Goal: Communication & Community: Answer question/provide support

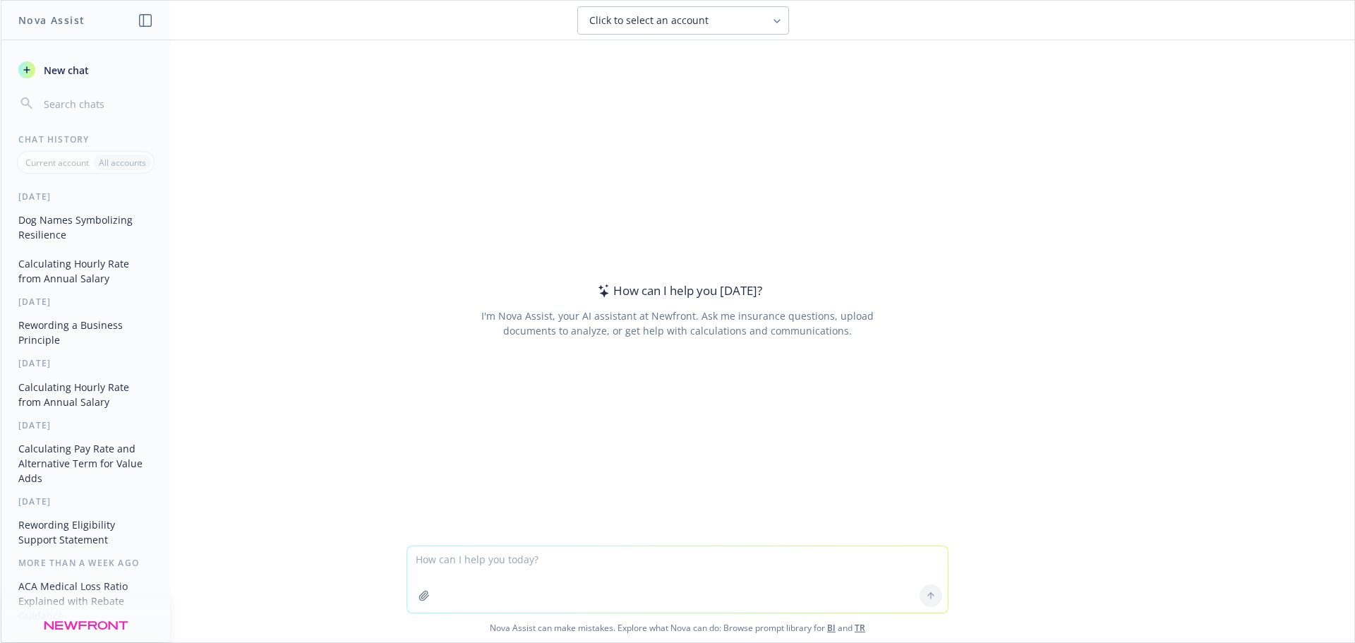
click at [508, 573] on textarea at bounding box center [677, 579] width 541 height 66
paste textarea "Our persistence with [PERSON_NAME] has paid off! We have been able to negotiate…"
type textarea "re-word professionally: Our persistence with [PERSON_NAME] has paid off! We hav…"
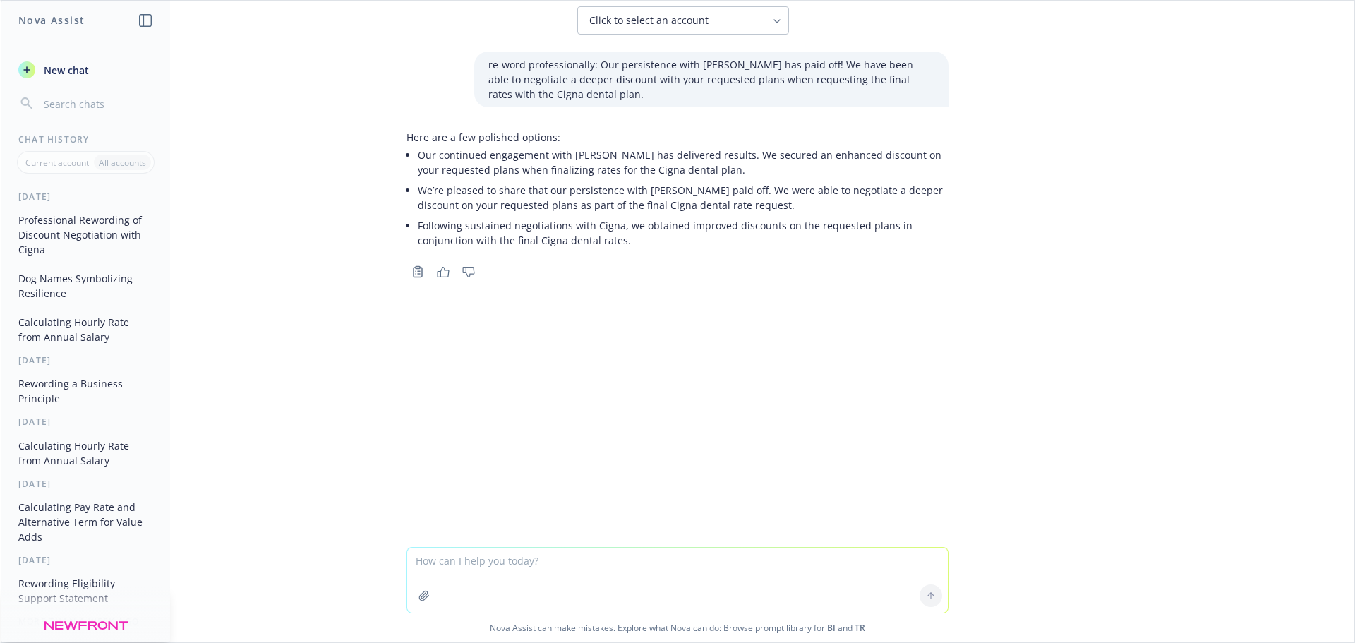
click at [760, 330] on div "re-word professionally: Our persistence with [PERSON_NAME] has paid off! We hav…" at bounding box center [678, 293] width 1354 height 507
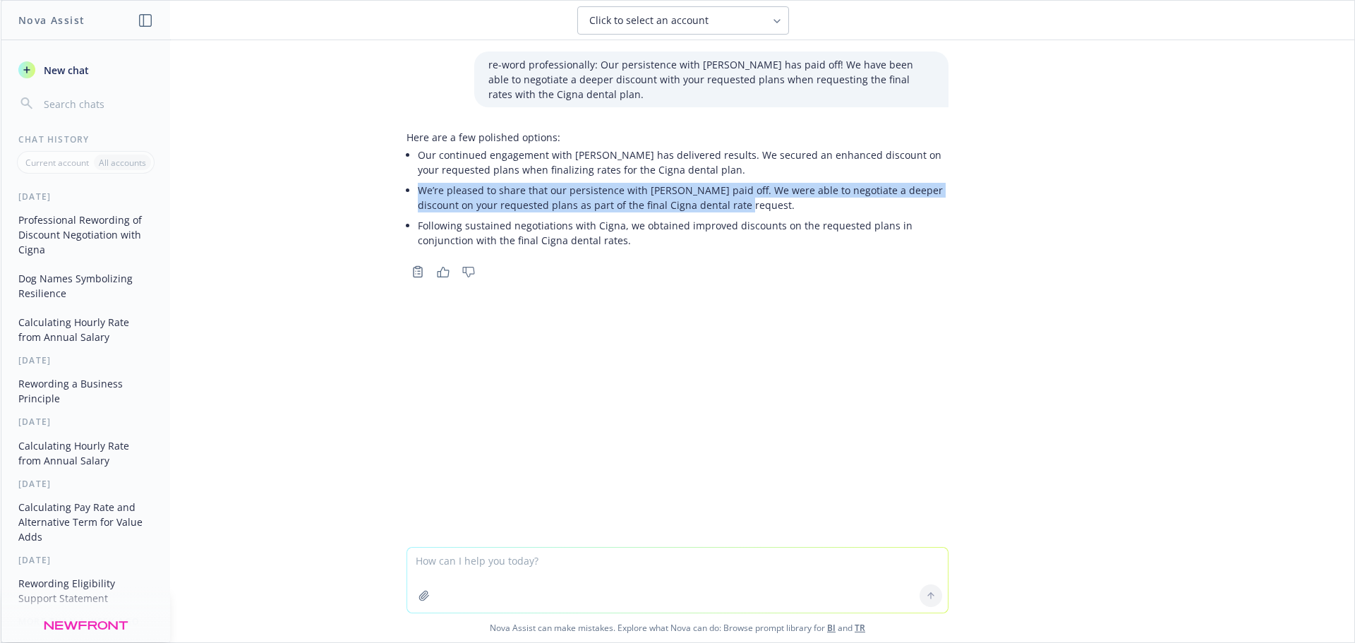
drag, startPoint x: 415, startPoint y: 190, endPoint x: 764, endPoint y: 199, distance: 349.5
click at [764, 199] on p "We’re pleased to share that our persistence with [PERSON_NAME] paid off. We wer…" at bounding box center [683, 198] width 531 height 30
copy p "We’re pleased to share that our persistence with [PERSON_NAME] paid off. We wer…"
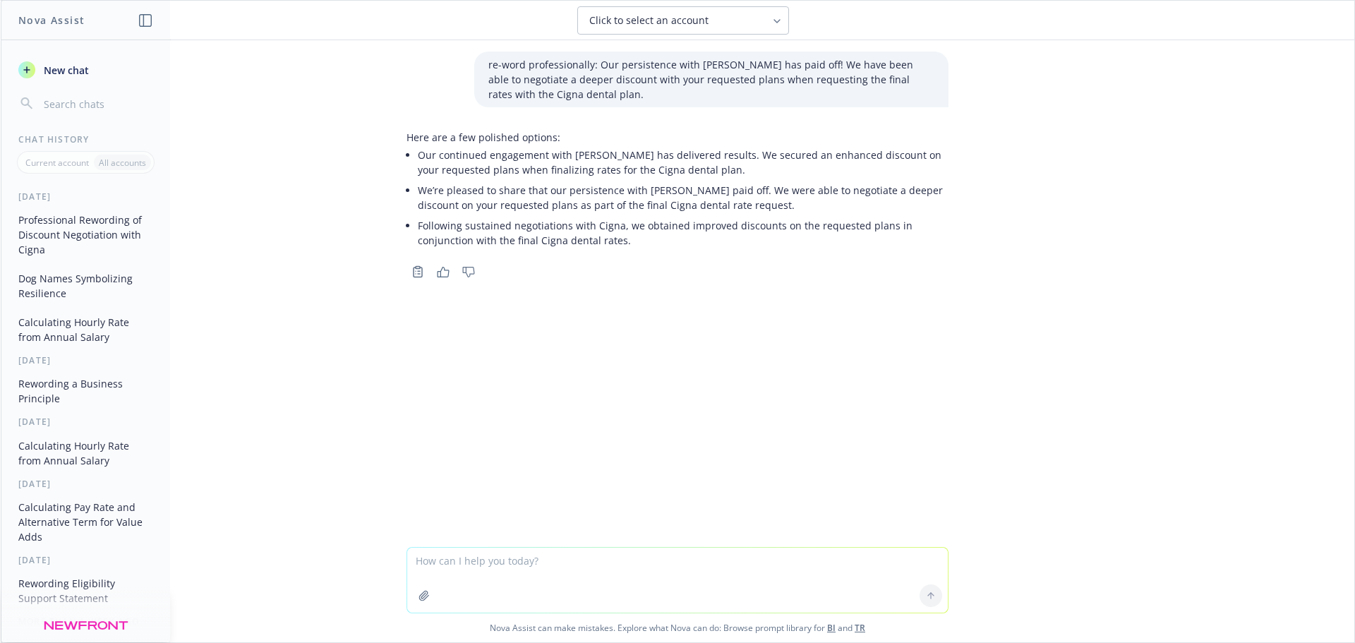
click at [603, 560] on textarea at bounding box center [677, 580] width 541 height 65
paste textarea "We are pleased to share that our persistence with [PERSON_NAME] has paid off. W…"
type textarea "another word for discount: We are pleased to share that our persistence with [P…"
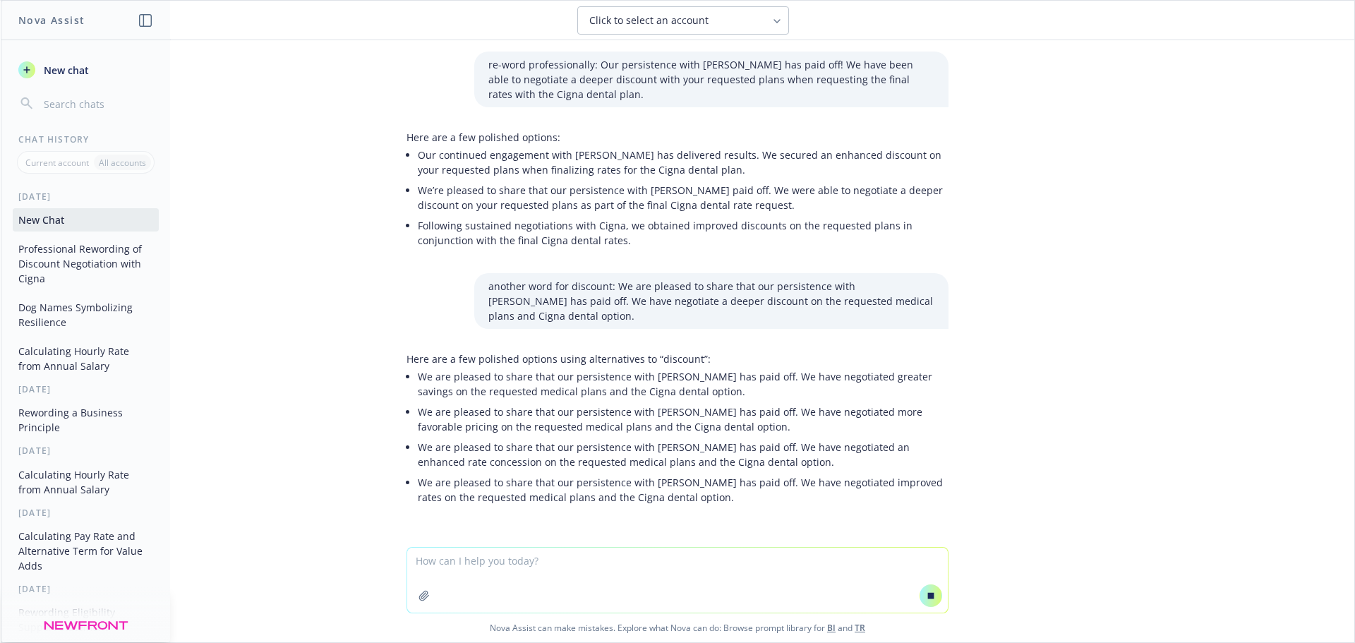
scroll to position [36, 0]
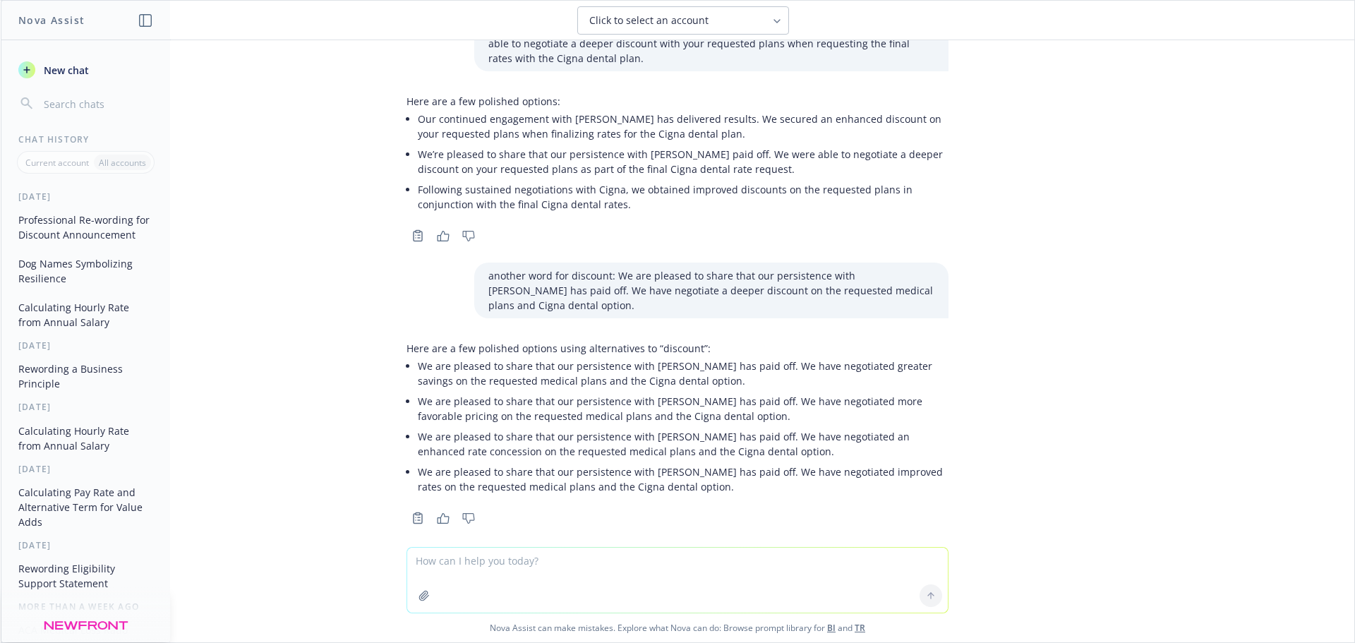
click at [757, 399] on p "We are pleased to share that our persistence with [PERSON_NAME] has paid off. W…" at bounding box center [683, 409] width 531 height 30
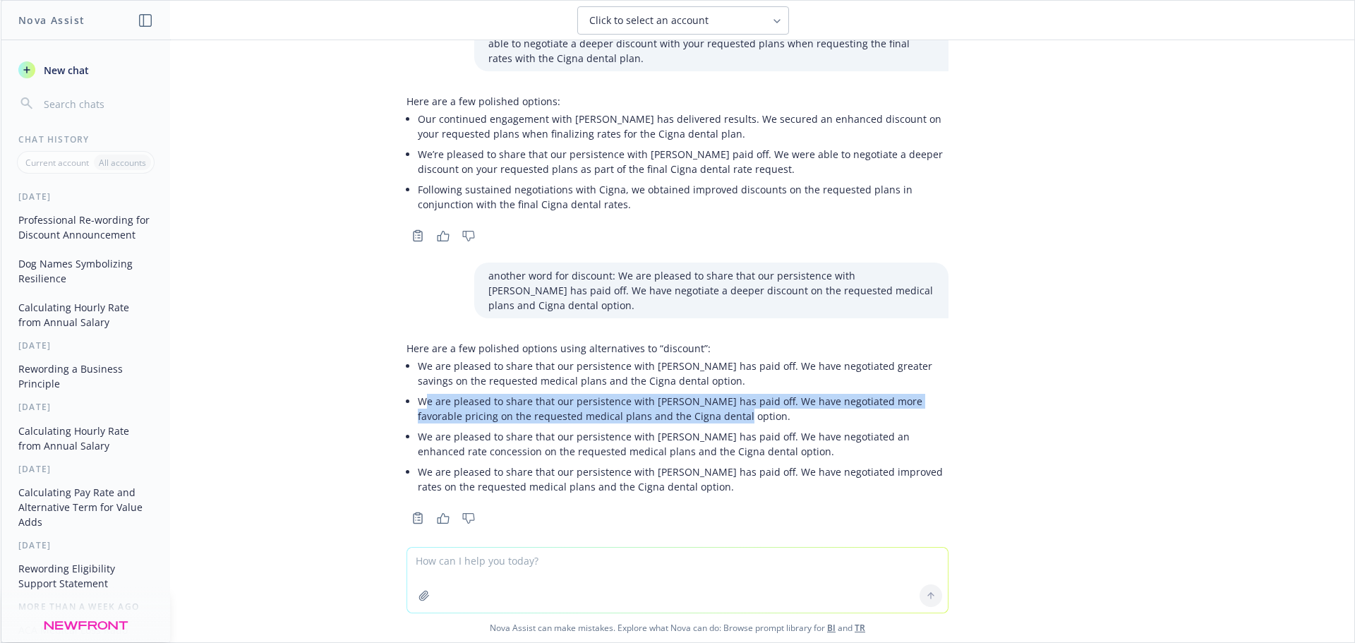
drag, startPoint x: 649, startPoint y: 401, endPoint x: 416, endPoint y: 392, distance: 233.1
click at [418, 394] on p "We are pleased to share that our persistence with [PERSON_NAME] has paid off. W…" at bounding box center [683, 409] width 531 height 30
copy p "e are pleased to share that our persistence with [PERSON_NAME] has paid off. We…"
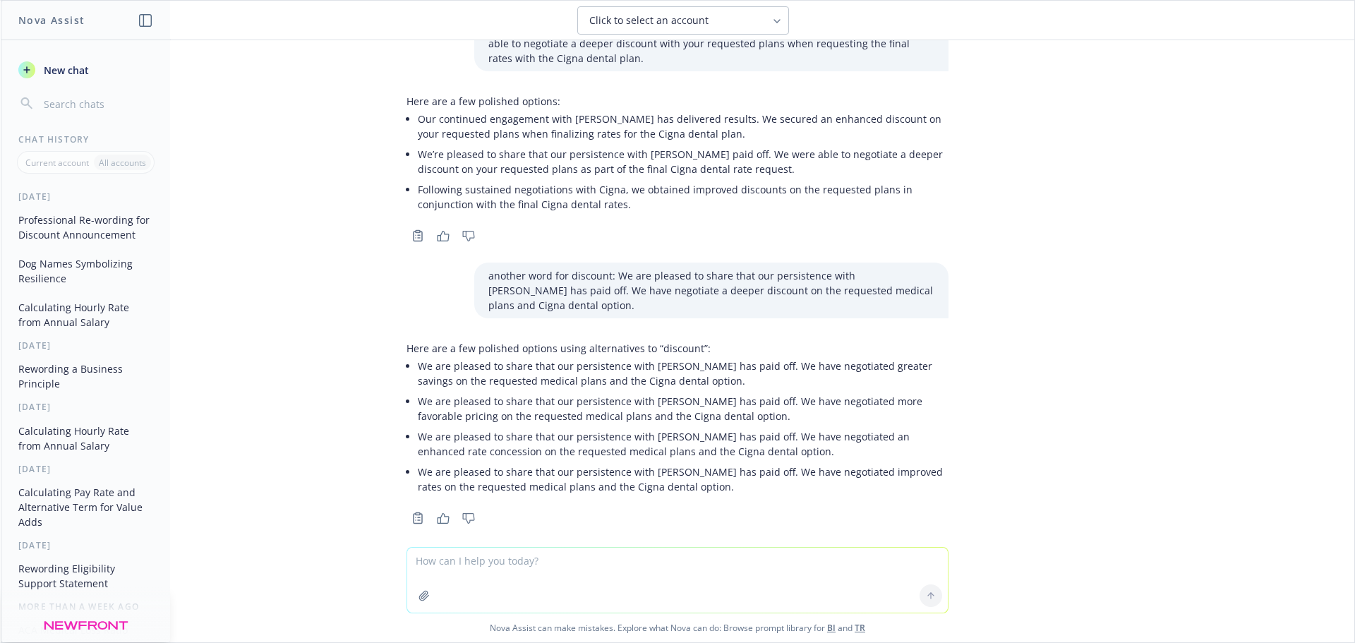
drag, startPoint x: 444, startPoint y: 567, endPoint x: 434, endPoint y: 563, distance: 11.0
click at [444, 567] on textarea at bounding box center [677, 580] width 541 height 65
paste textarea "We are pleased to share that our persistence with [PERSON_NAME] has paid off. W…"
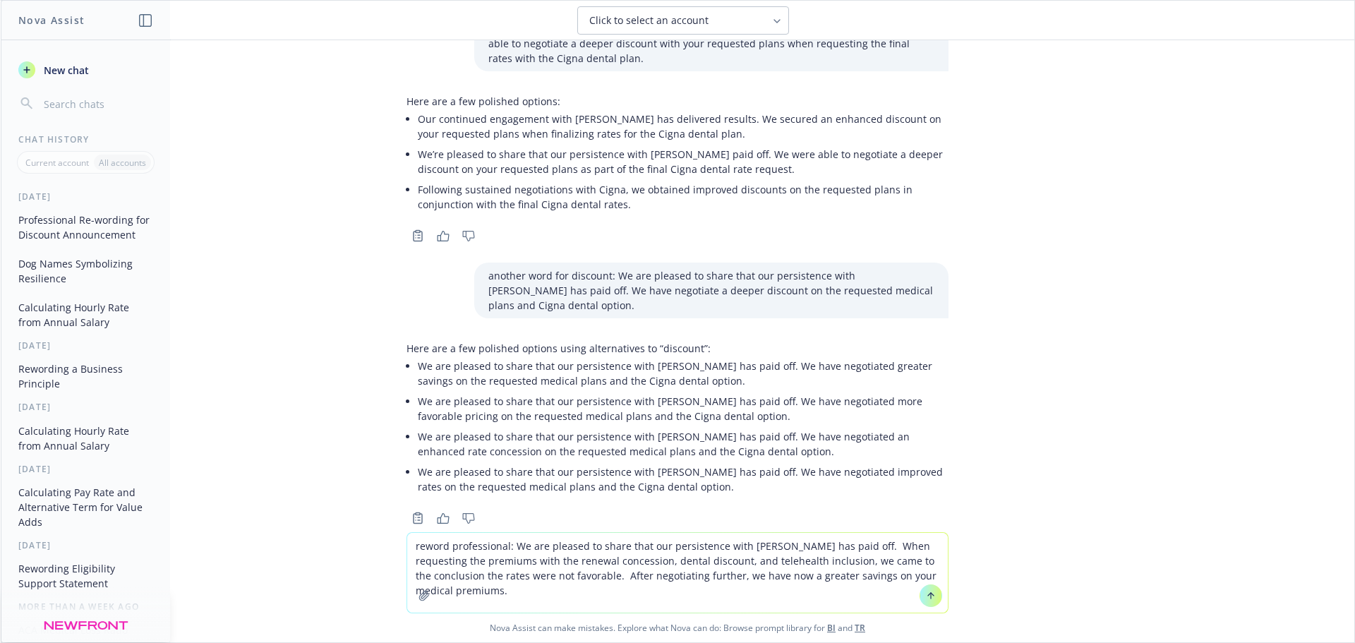
type textarea "reword professional: We are pleased to share that our persistence with [PERSON_…"
click at [920, 601] on button at bounding box center [931, 595] width 23 height 23
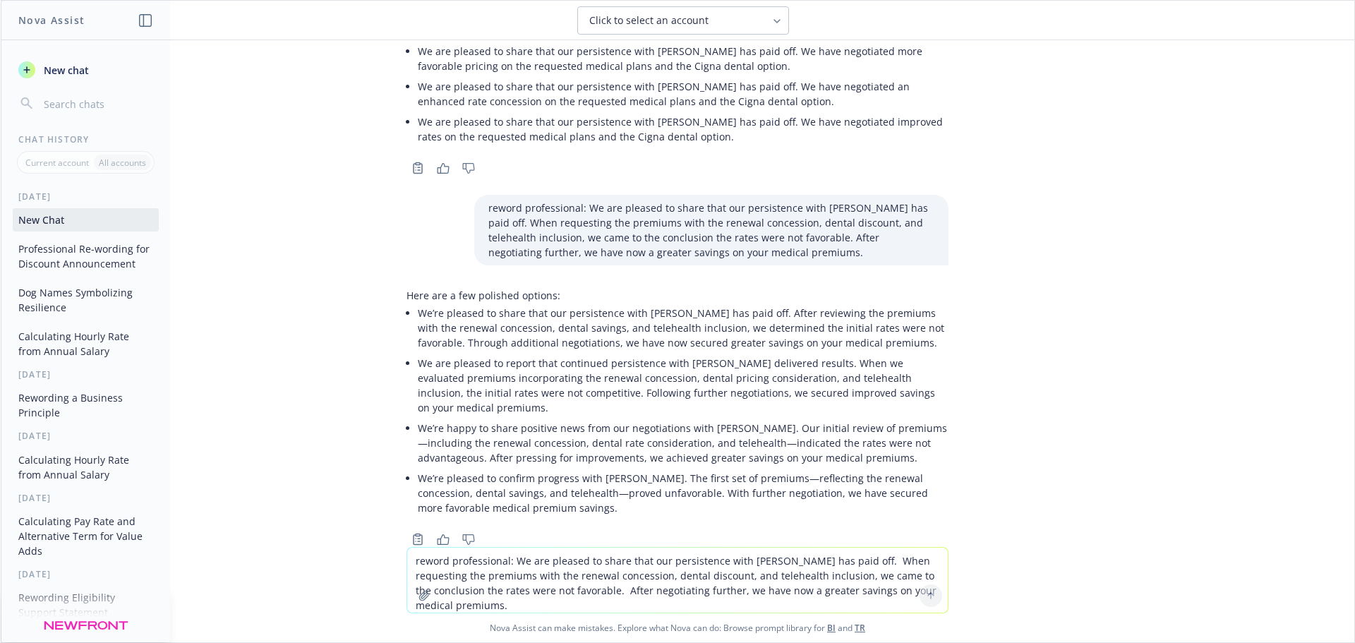
scroll to position [392, 0]
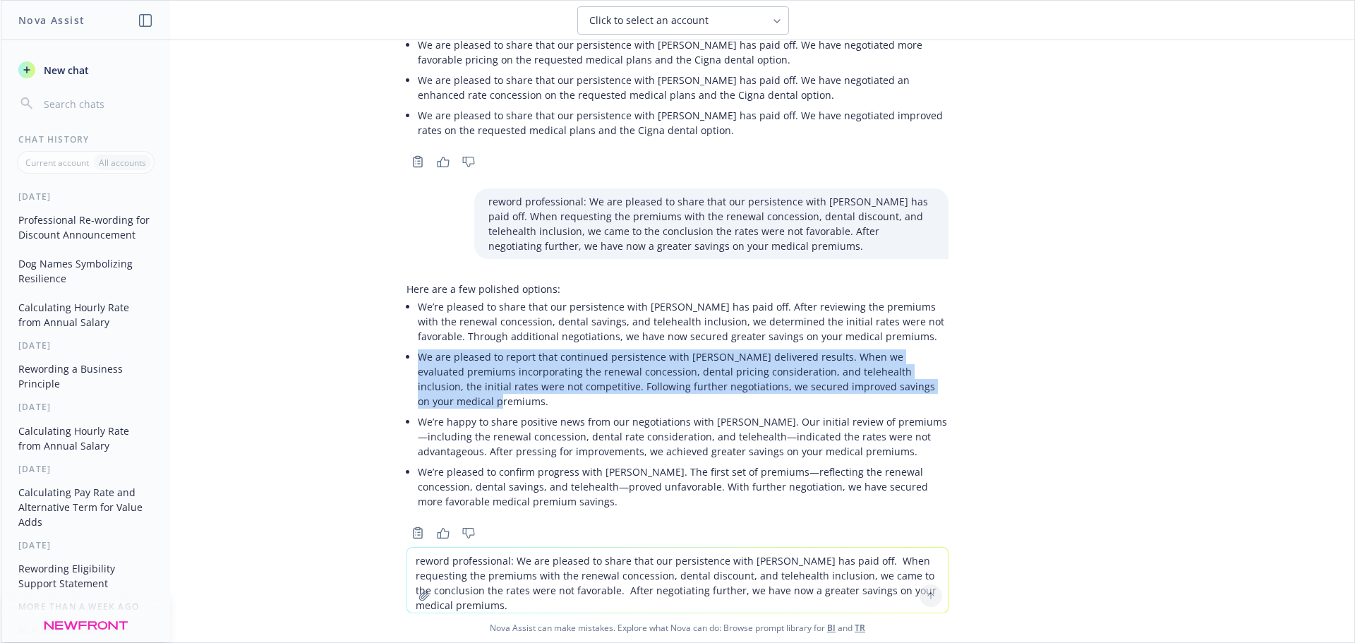
drag, startPoint x: 409, startPoint y: 344, endPoint x: 891, endPoint y: 376, distance: 483.1
click at [891, 376] on p "We are pleased to report that continued persistence with [PERSON_NAME] delivere…" at bounding box center [683, 378] width 531 height 59
copy p "We are pleased to report that continued persistence with [PERSON_NAME] delivere…"
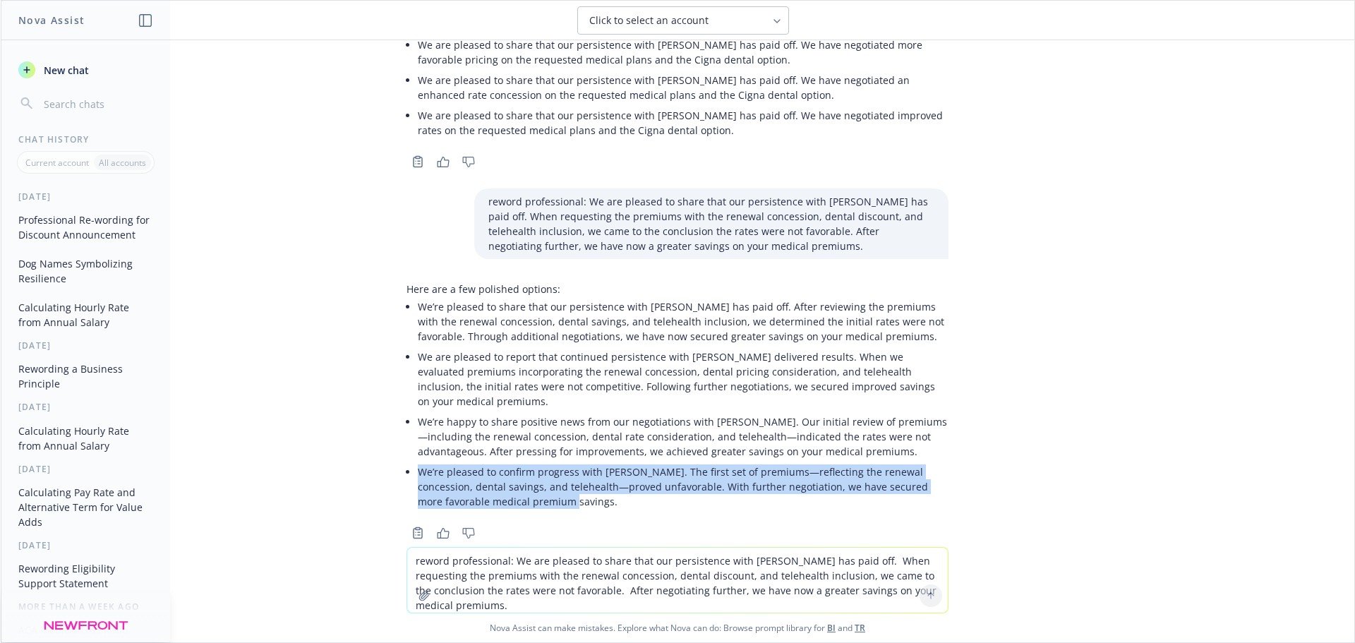
drag, startPoint x: 493, startPoint y: 469, endPoint x: 407, endPoint y: 445, distance: 88.9
click at [418, 464] on p "We’re pleased to confirm progress with [PERSON_NAME]. The first set of premiums…" at bounding box center [683, 486] width 531 height 44
copy p "We’re pleased to confirm progress with [PERSON_NAME]. The first set of premiums…"
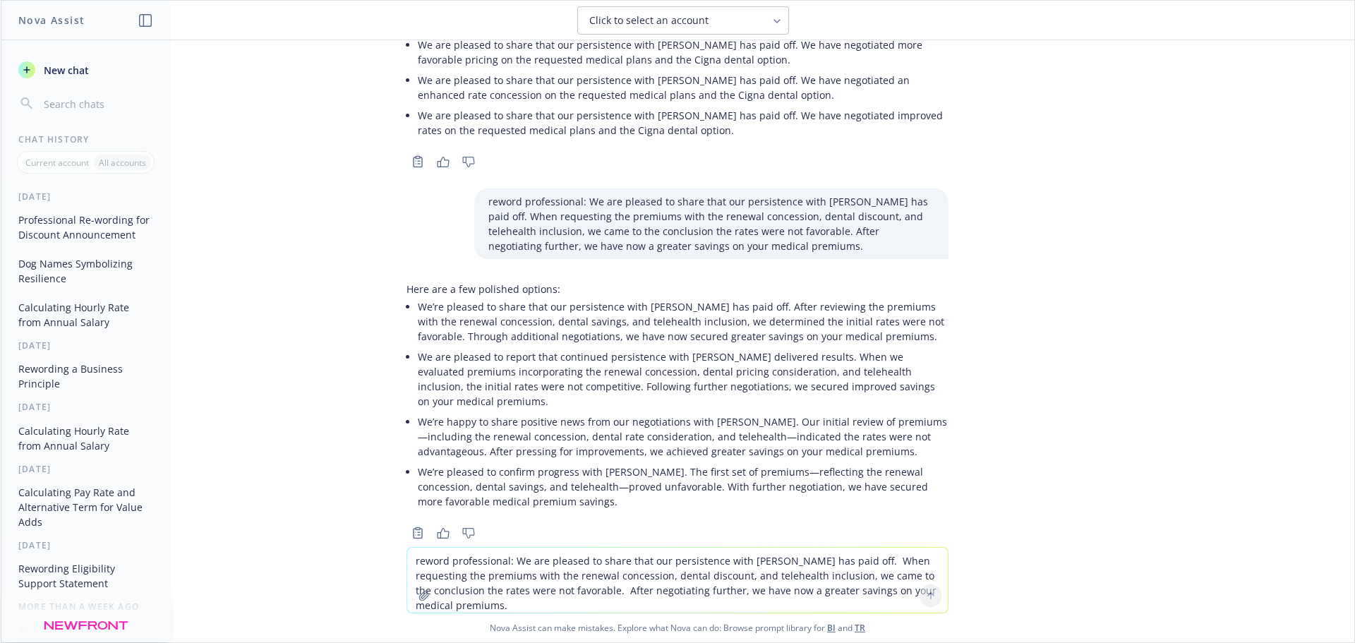
click at [1071, 251] on div "re-word professionally: Our persistence with [PERSON_NAME] has paid off! We hav…" at bounding box center [678, 293] width 1354 height 507
click at [529, 553] on textarea "reword professional: We are pleased to share that our persistence with [PERSON_…" at bounding box center [677, 580] width 541 height 65
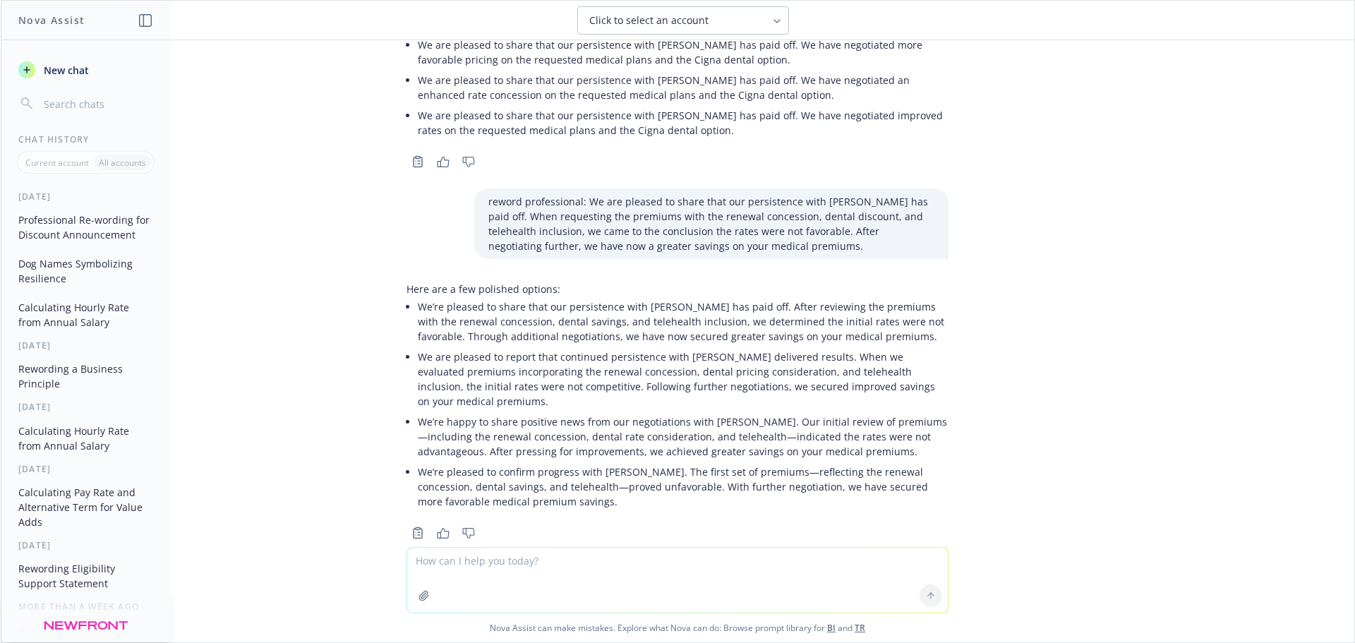
paste textarea "We are pleased to report that the additional time and continued persistence wit…"
type textarea "We are pleased to report that the additional time and continued persistence wit…"
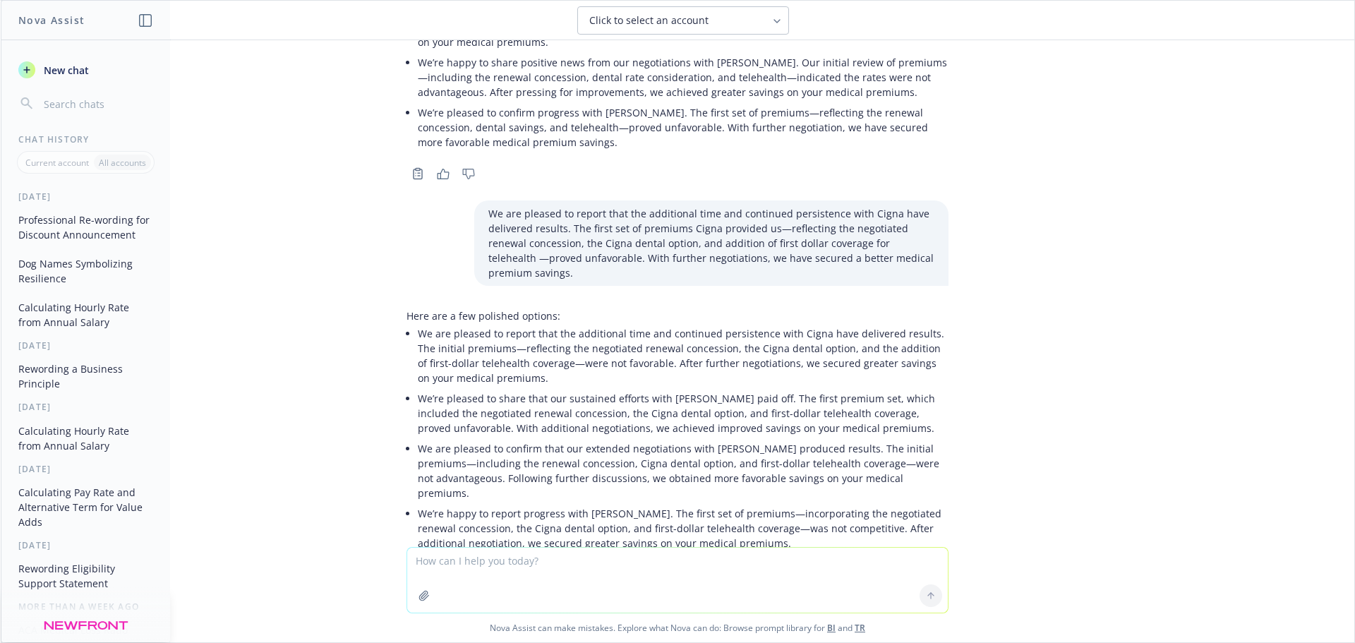
scroll to position [764, 0]
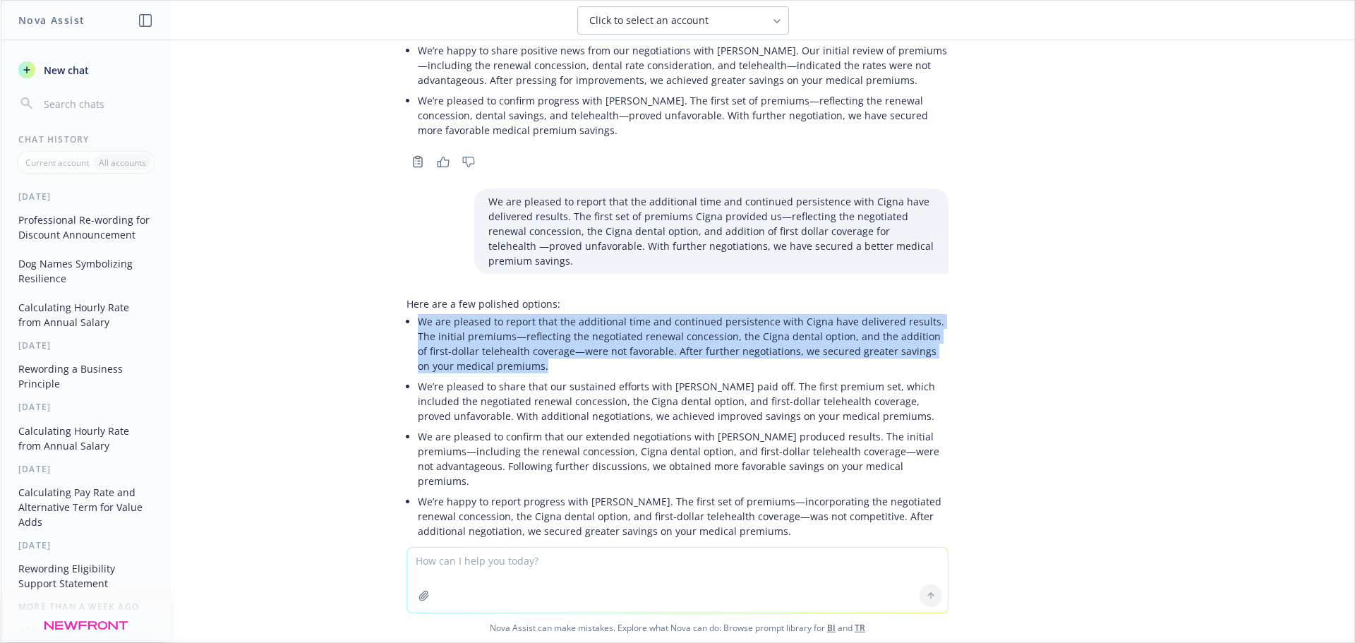
drag, startPoint x: 528, startPoint y: 323, endPoint x: 408, endPoint y: 282, distance: 126.6
click at [418, 314] on p "We are pleased to report that the additional time and continued persistence wit…" at bounding box center [683, 343] width 531 height 59
copy p "We are pleased to report that the additional time and continued persistence wit…"
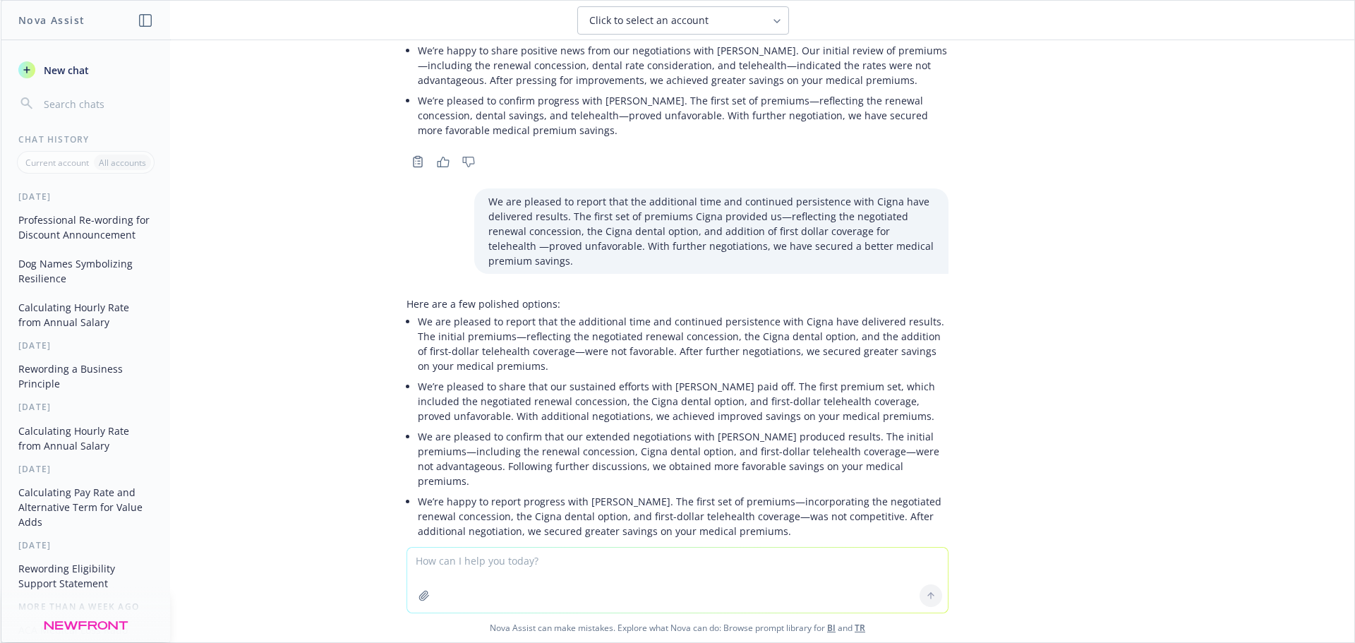
click at [1203, 373] on div "re-word professionally: Our persistence with [PERSON_NAME] has paid off! We hav…" at bounding box center [678, 293] width 1354 height 507
click at [511, 583] on textarea at bounding box center [677, 580] width 541 height 65
paste textarea "Attached is our plug and play contribution model with the final Cigna rates. As…"
type textarea "Attached is our plug and play contribution model with the final Cigna rates. As…"
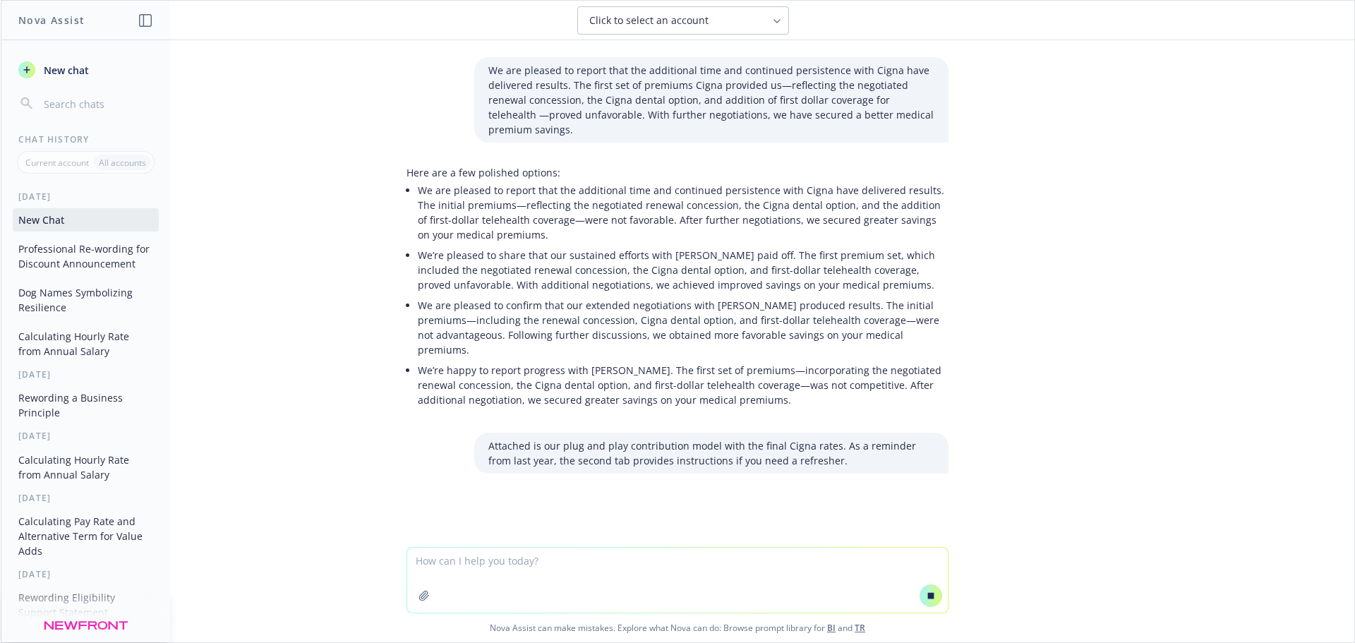
scroll to position [759, 0]
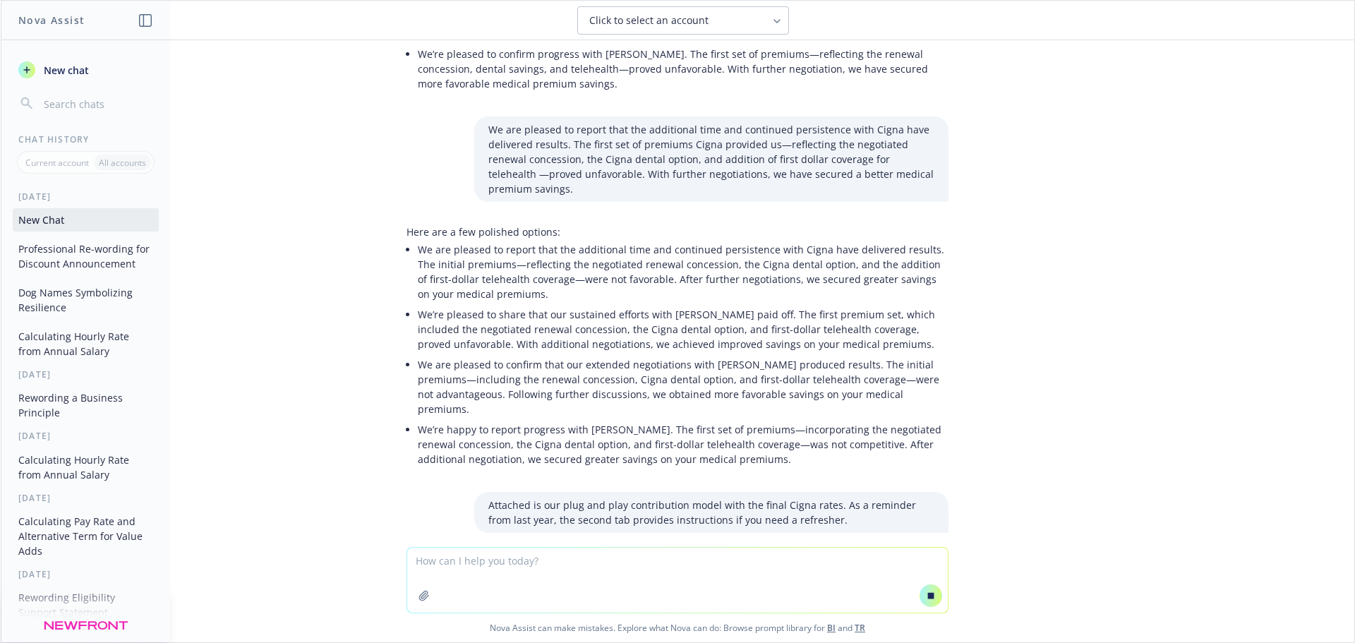
click at [484, 603] on textarea at bounding box center [677, 580] width 541 height 65
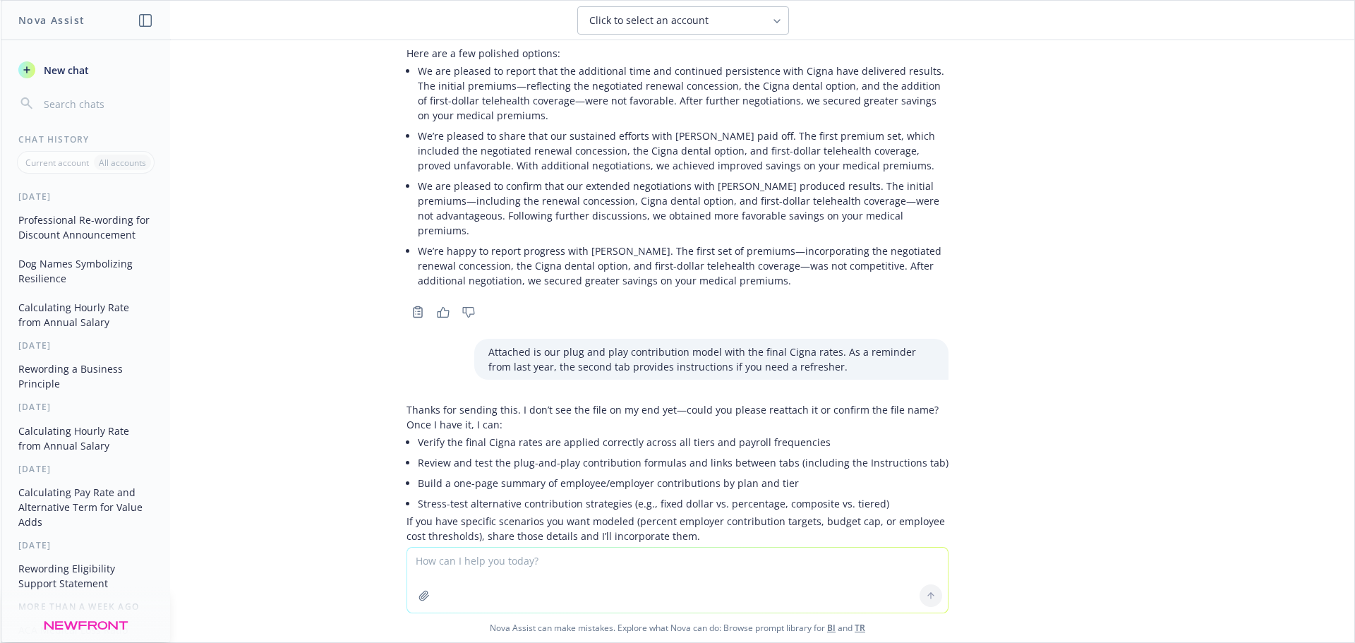
scroll to position [1016, 0]
click at [504, 579] on textarea at bounding box center [677, 580] width 541 height 65
type textarea "reword"
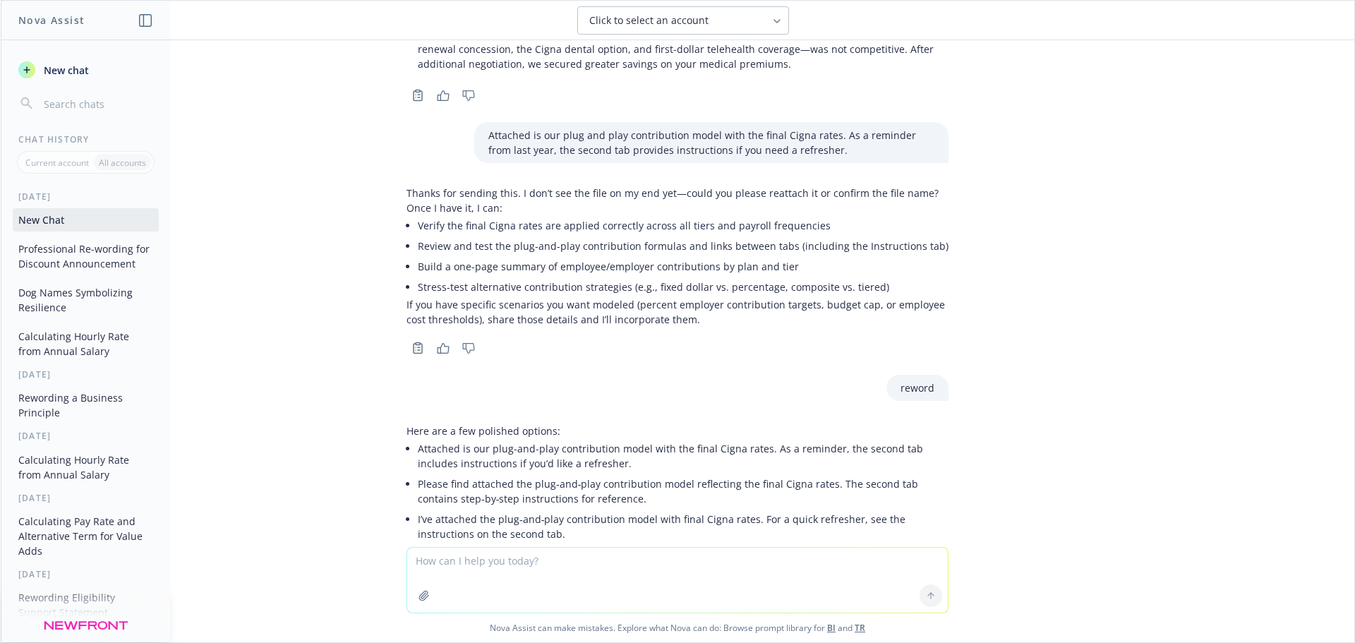
scroll to position [1269, 0]
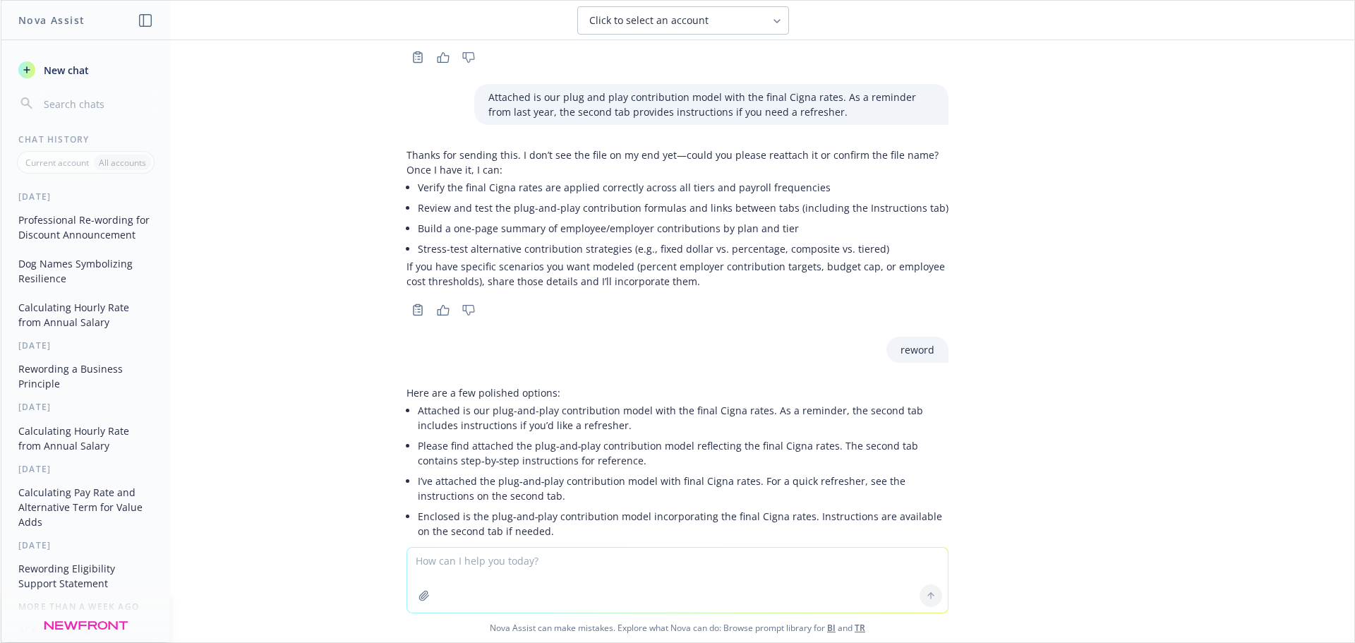
click at [576, 403] on p "Attached is our plug-and-play contribution model with the final Cigna rates. As…" at bounding box center [683, 418] width 531 height 30
drag, startPoint x: 591, startPoint y: 574, endPoint x: 587, endPoint y: 583, distance: 10.1
click at [587, 583] on textarea at bounding box center [677, 580] width 541 height 65
click at [558, 573] on textarea "60 days from" at bounding box center [677, 579] width 541 height 66
type textarea "60 days from [DATE]"
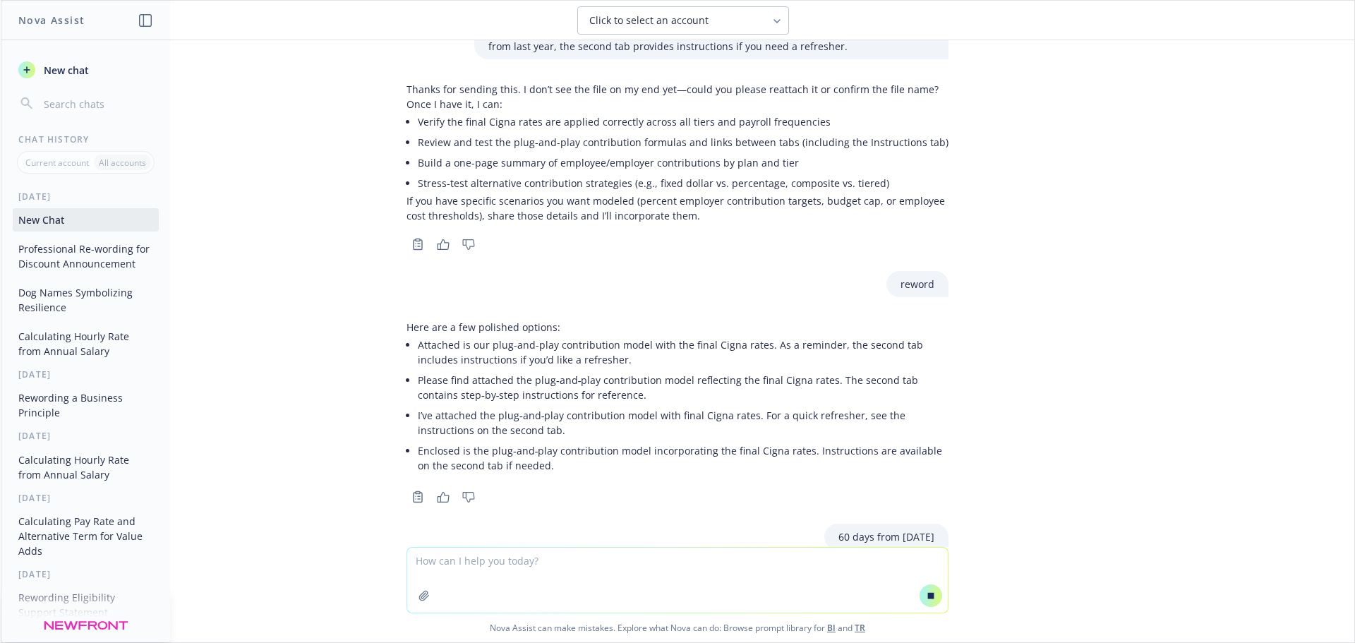
scroll to position [1199, 0]
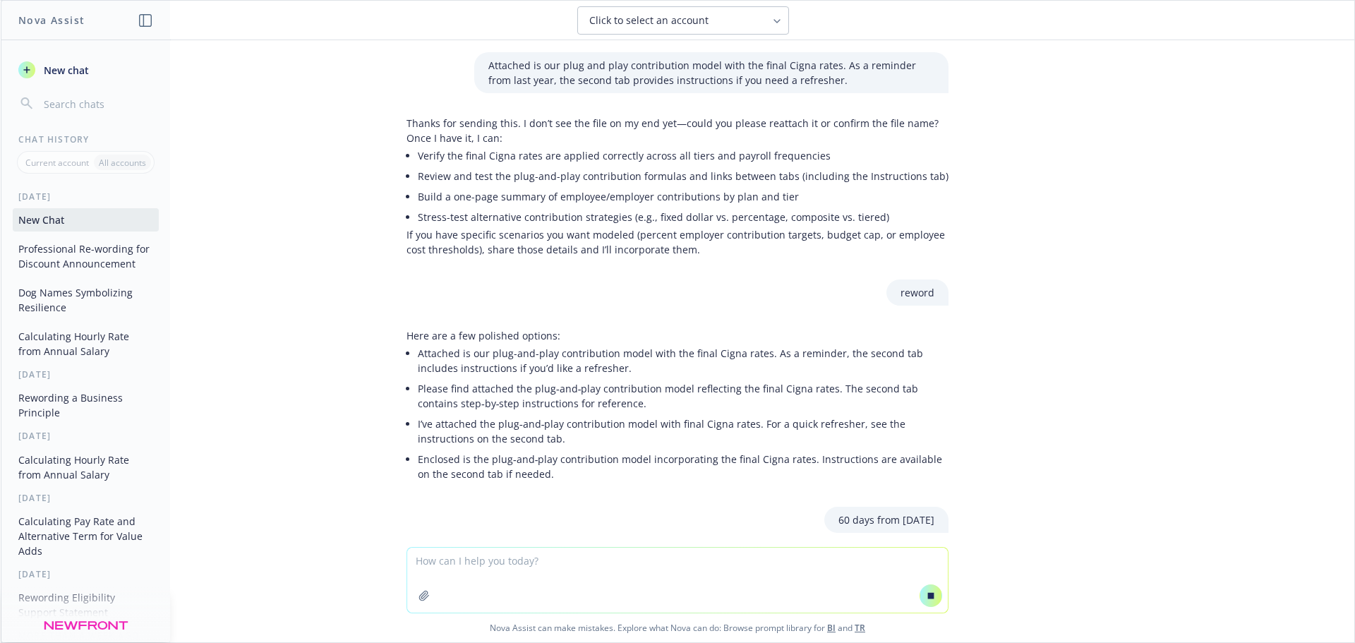
click at [815, 567] on textarea at bounding box center [677, 580] width 541 height 65
type textarea "w"
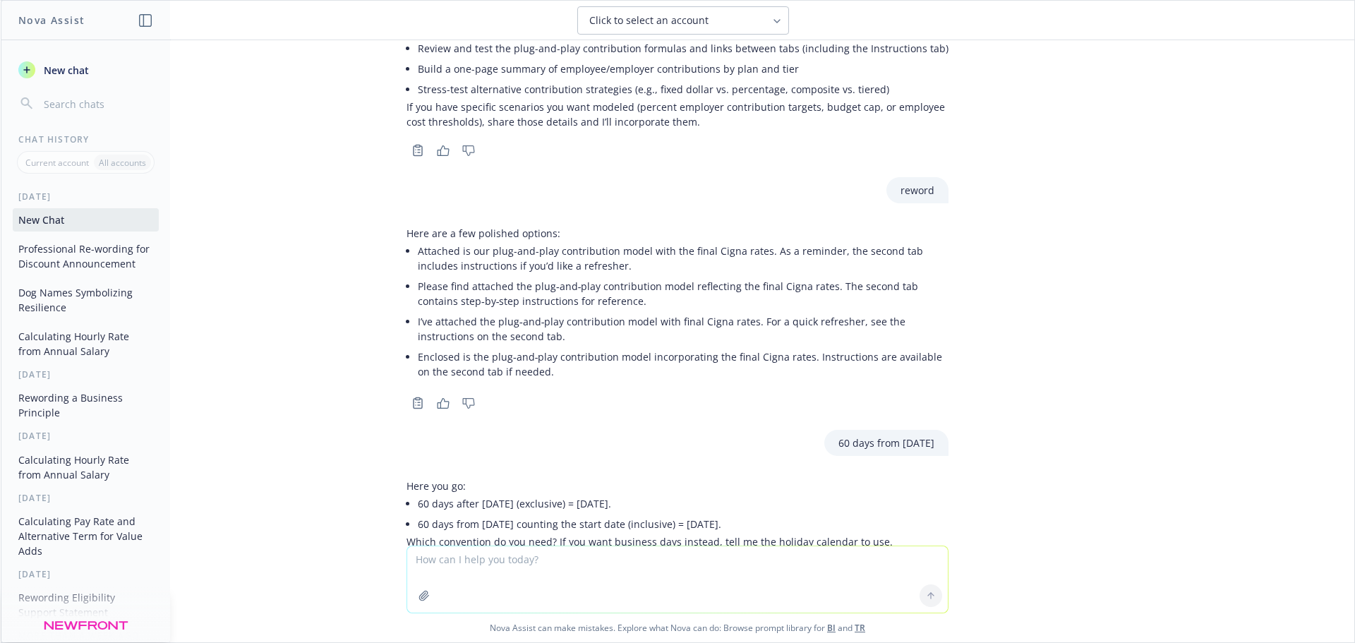
scroll to position [1438, 0]
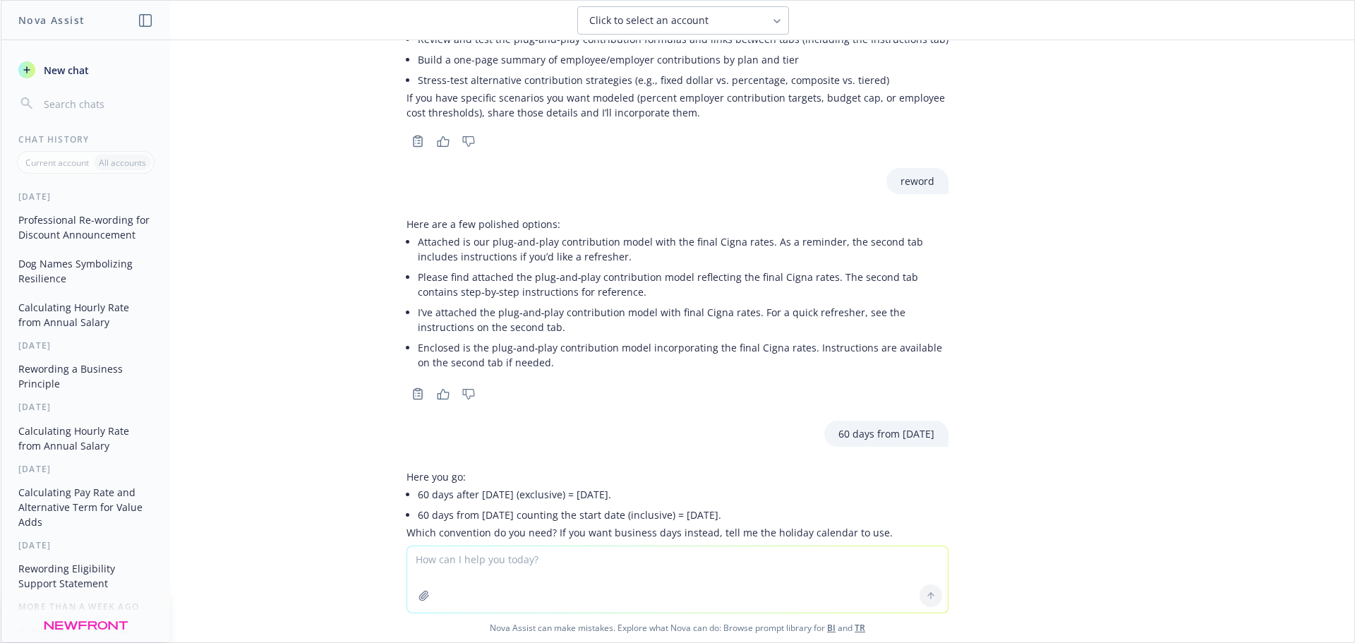
click at [476, 578] on textarea at bounding box center [677, 579] width 541 height 66
drag, startPoint x: 462, startPoint y: 565, endPoint x: 402, endPoint y: 560, distance: 59.5
click at [407, 560] on textarea "when does a Qualified beneficiary" at bounding box center [677, 579] width 541 height 66
click at [691, 579] on textarea "when does a Qualified beneficiary" at bounding box center [677, 579] width 541 height 66
type textarea "when does a Qualified beneficiary must accept cobra"
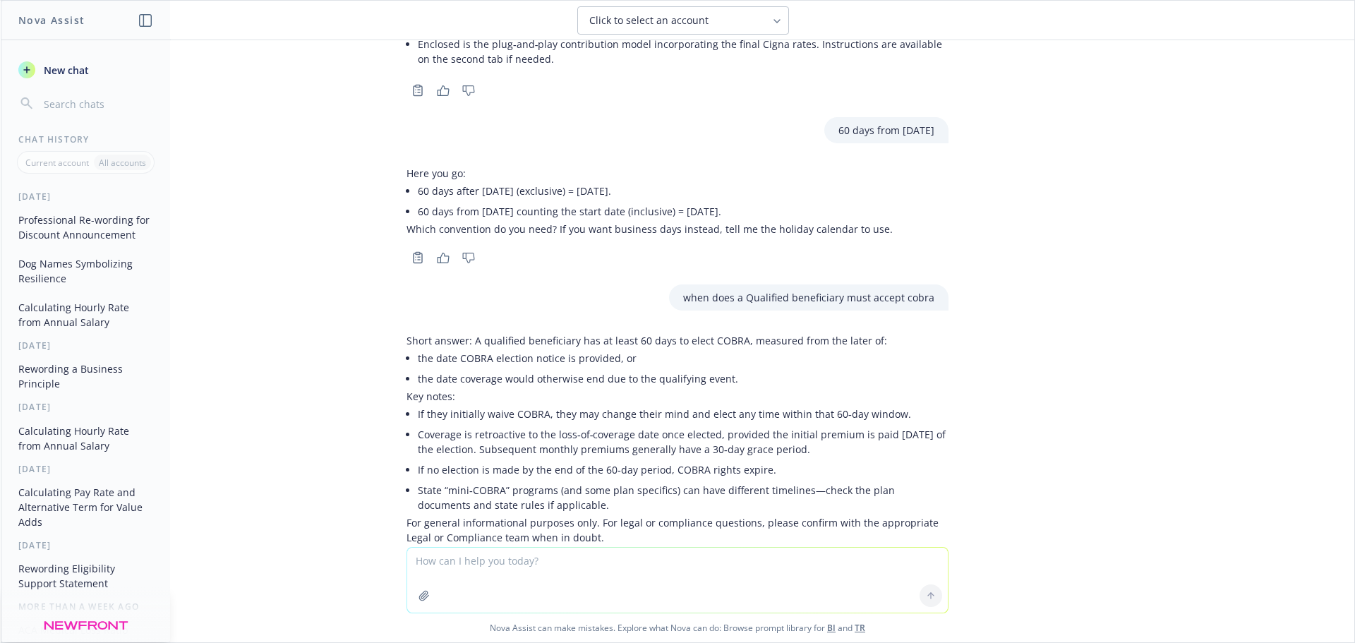
scroll to position [1745, 0]
click at [529, 571] on textarea at bounding box center [677, 580] width 541 height 65
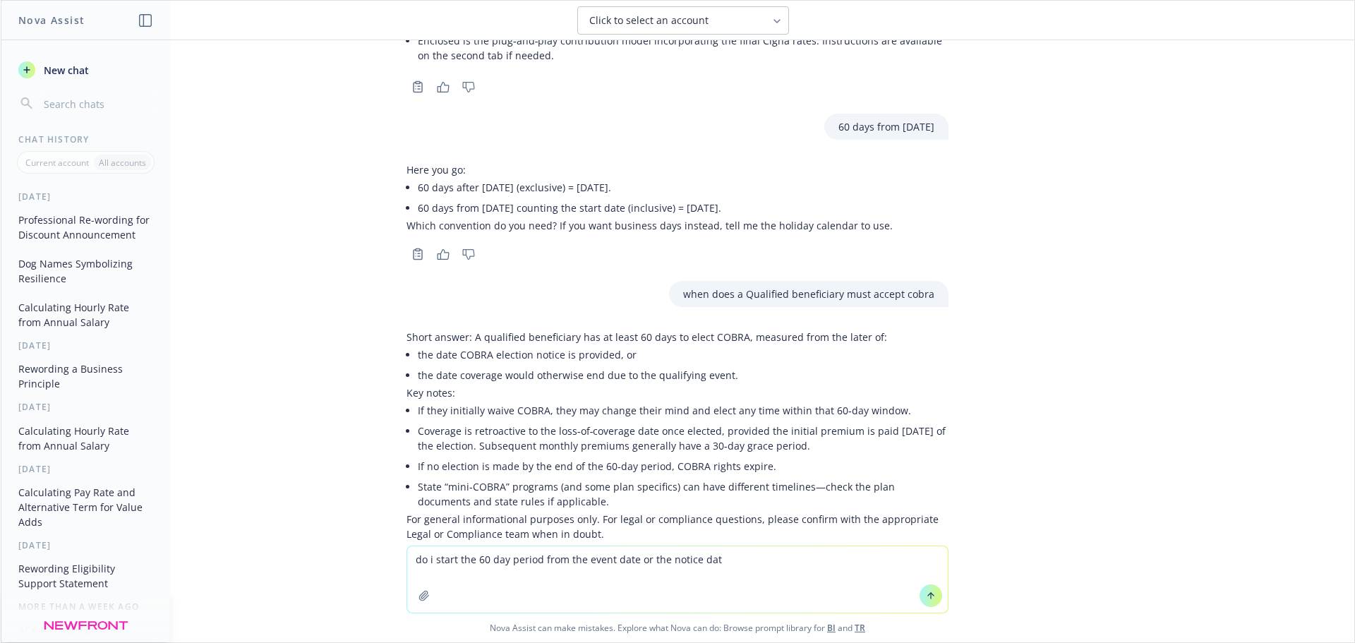
type textarea "do i start the 60 day period from the event date or the notice date"
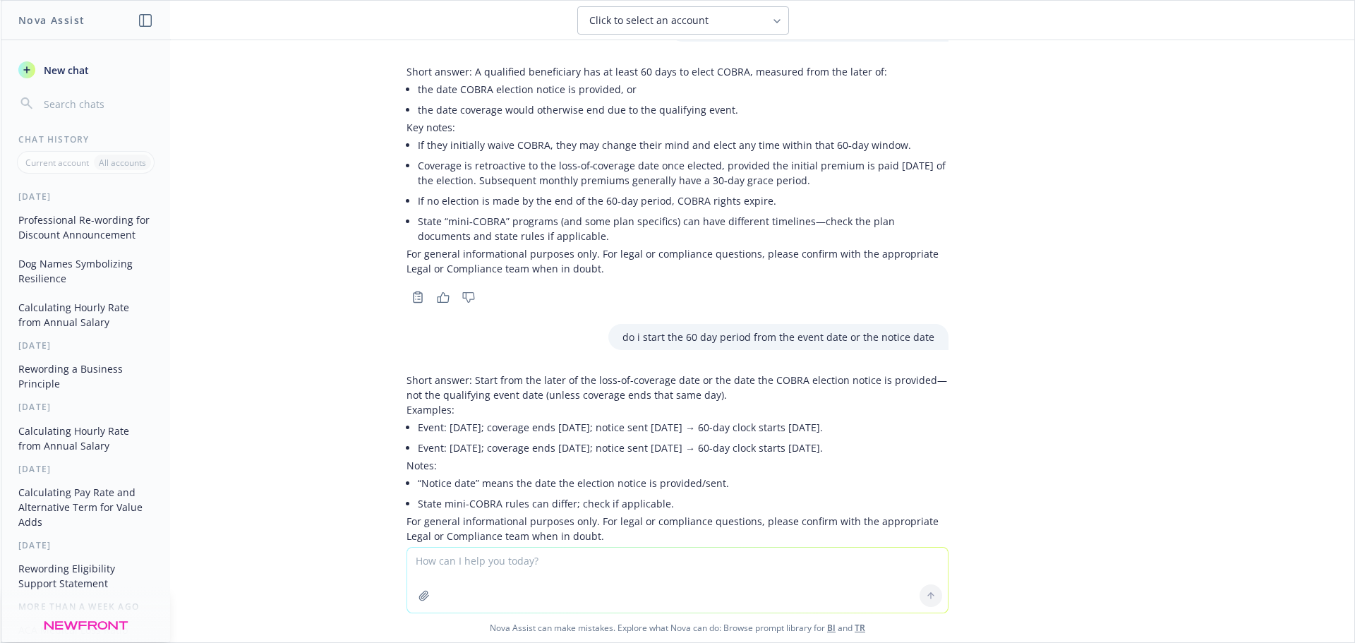
scroll to position [2012, 0]
click at [821, 565] on textarea at bounding box center [677, 580] width 541 height 65
type textarea "60days from [DATE]"
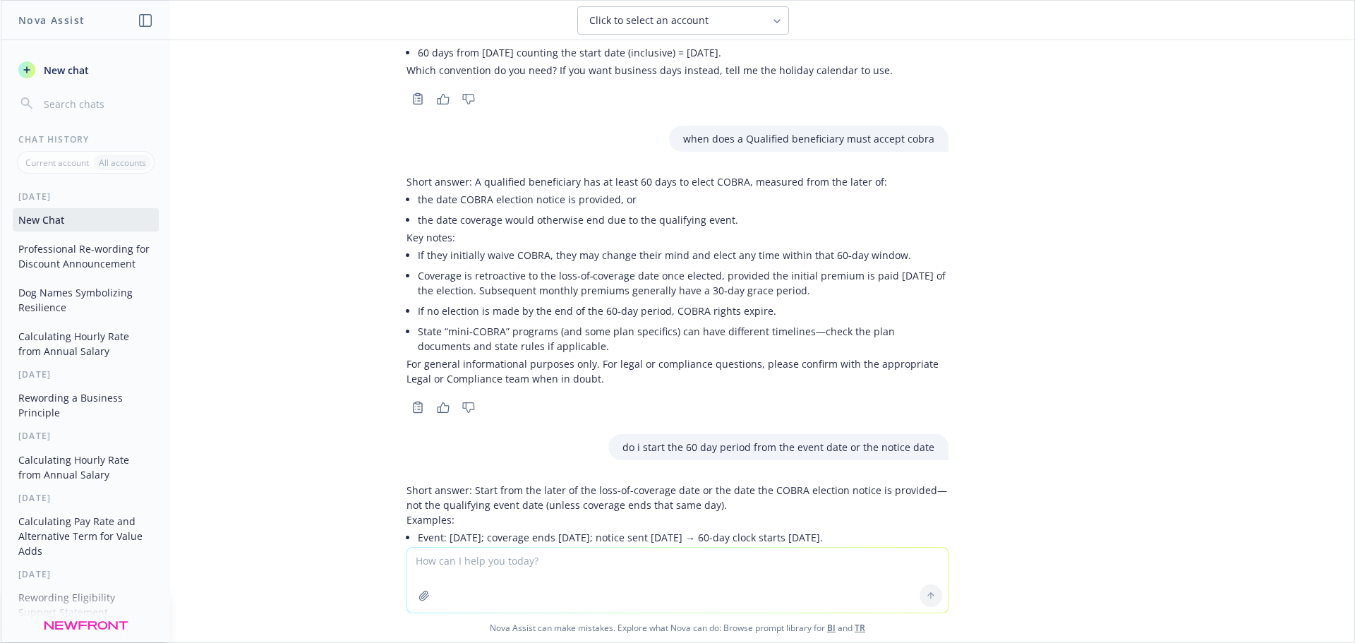
scroll to position [2180, 0]
